Goal: Information Seeking & Learning: Learn about a topic

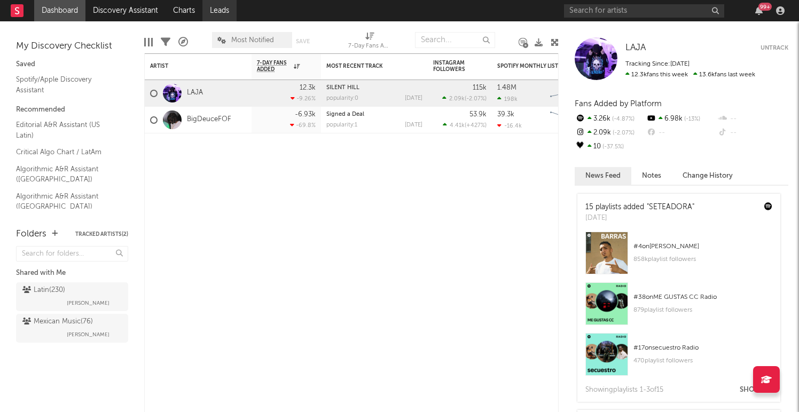
click at [217, 6] on link "Leads" at bounding box center [220, 10] width 34 height 21
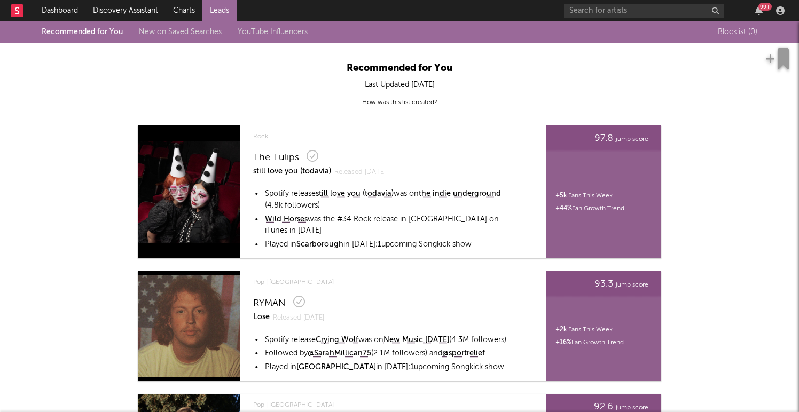
click at [169, 30] on link "New on Saved Searches" at bounding box center [180, 31] width 83 height 7
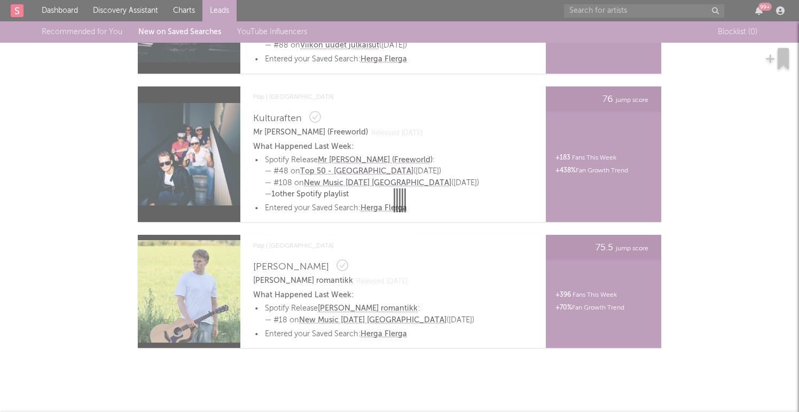
scroll to position [1508, 0]
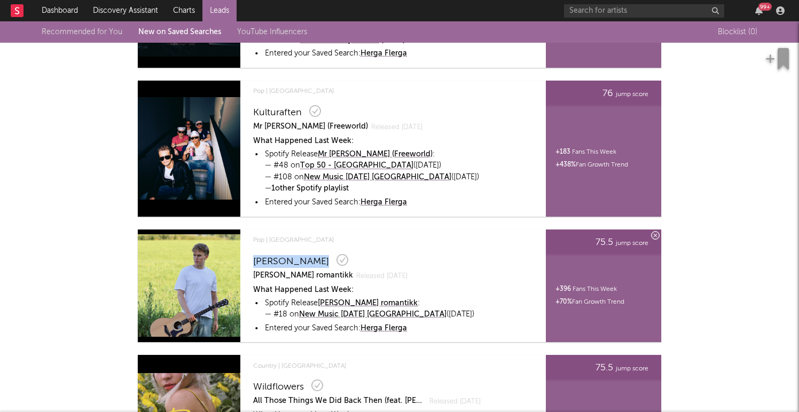
drag, startPoint x: 248, startPoint y: 258, endPoint x: 310, endPoint y: 259, distance: 62.0
click at [310, 259] on div "Pop | Norway Sander Elstad Gammel romantikk Released Aug 28 What Happened Last …" at bounding box center [385, 286] width 276 height 113
copy div "Sander Elstad"
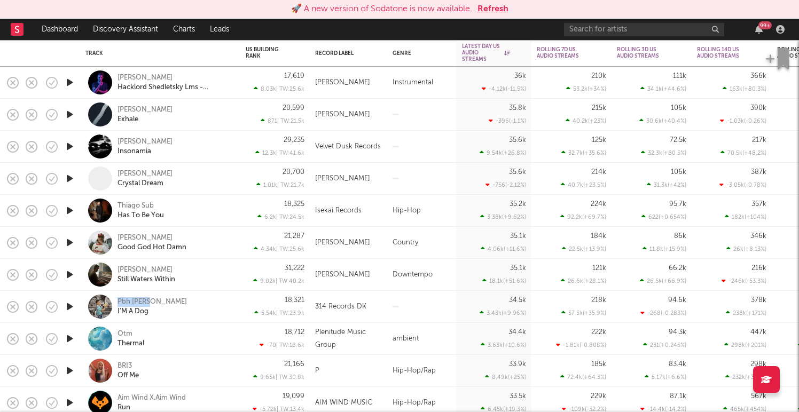
drag, startPoint x: 164, startPoint y: 299, endPoint x: 116, endPoint y: 300, distance: 47.6
click at [116, 300] on div "Pbh [PERSON_NAME] I'M A Dog" at bounding box center [160, 307] width 150 height 32
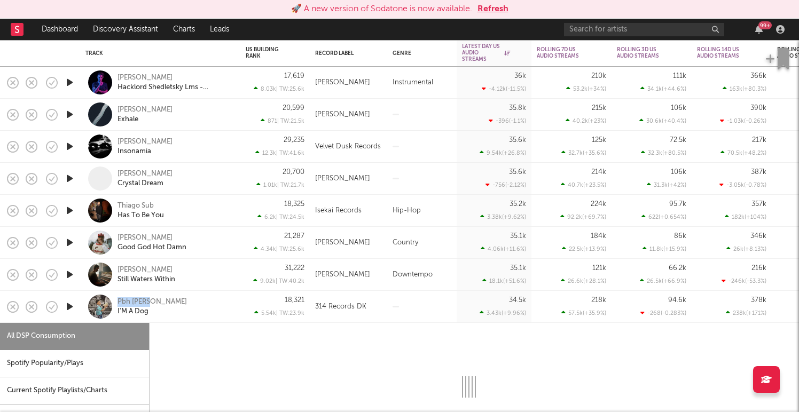
copy div "Pbh [PERSON_NAME]"
select select "1w"
